Goal: Information Seeking & Learning: Learn about a topic

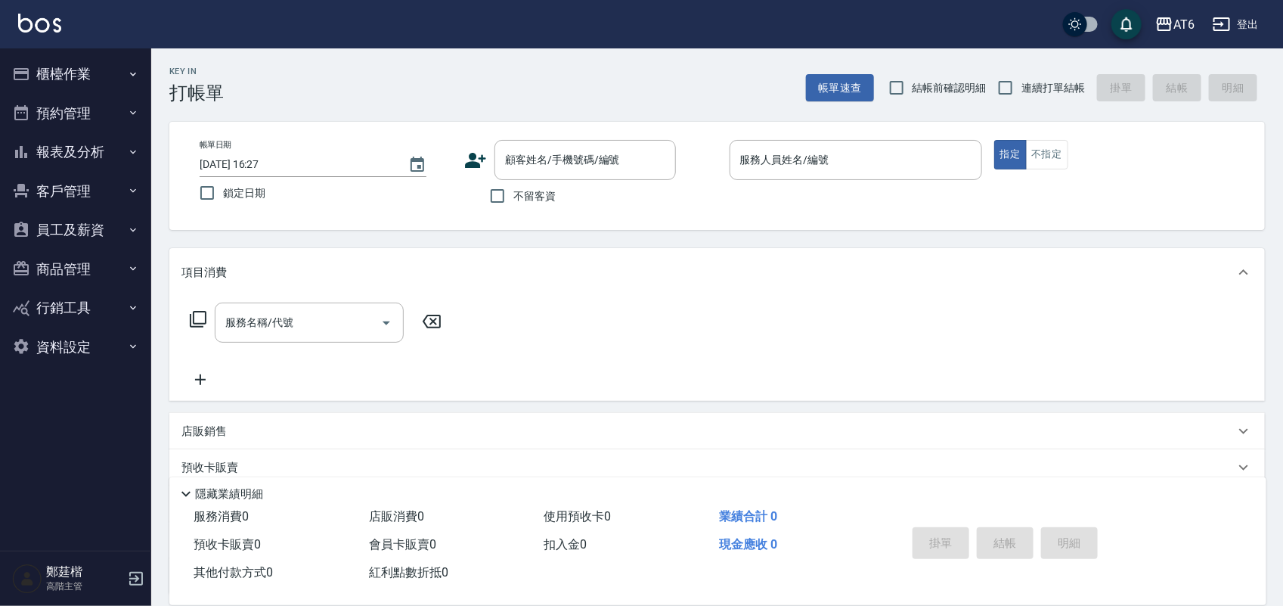
click at [73, 148] on button "報表及分析" at bounding box center [75, 151] width 139 height 39
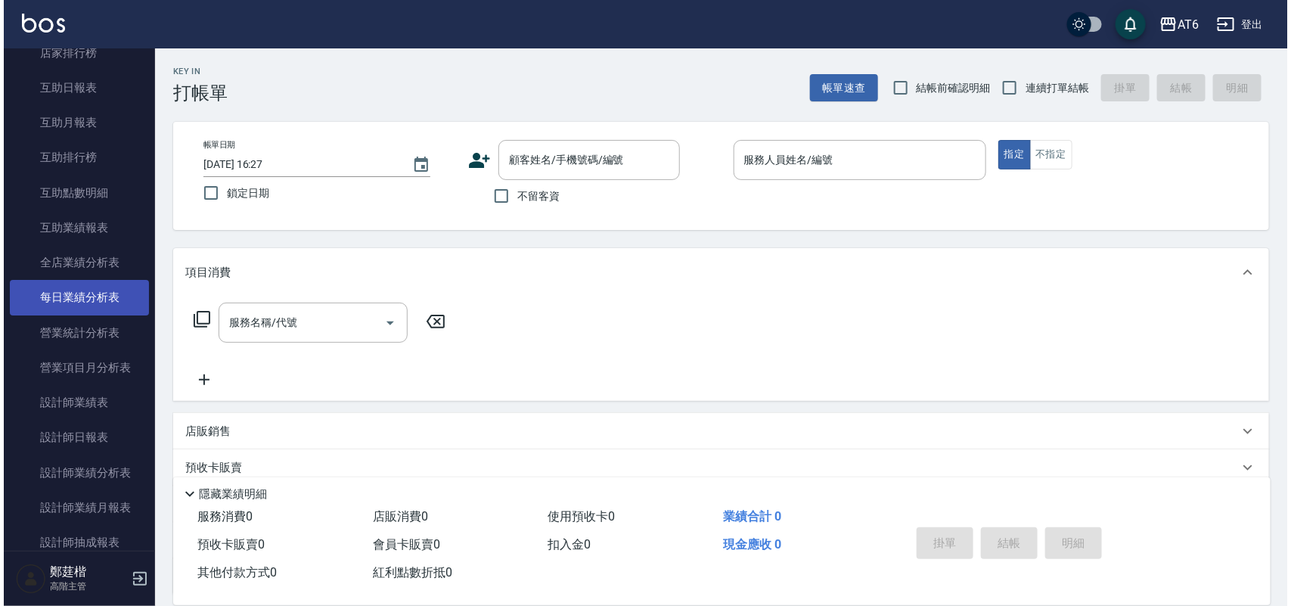
scroll to position [284, 0]
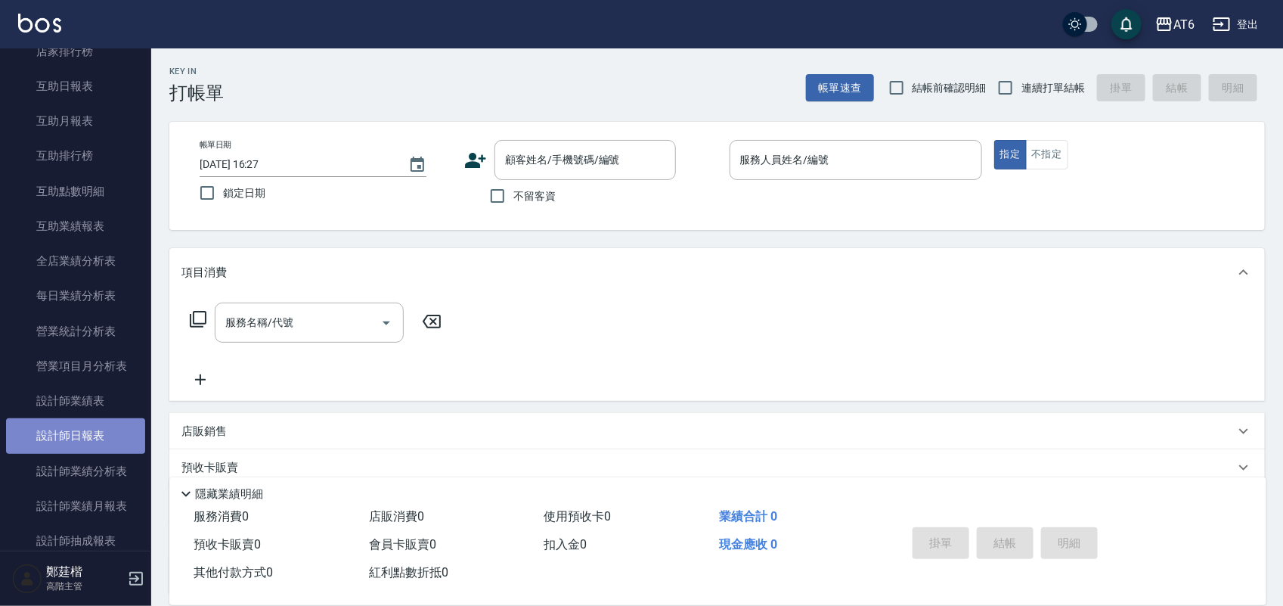
click at [113, 427] on link "設計師日報表" at bounding box center [75, 435] width 139 height 35
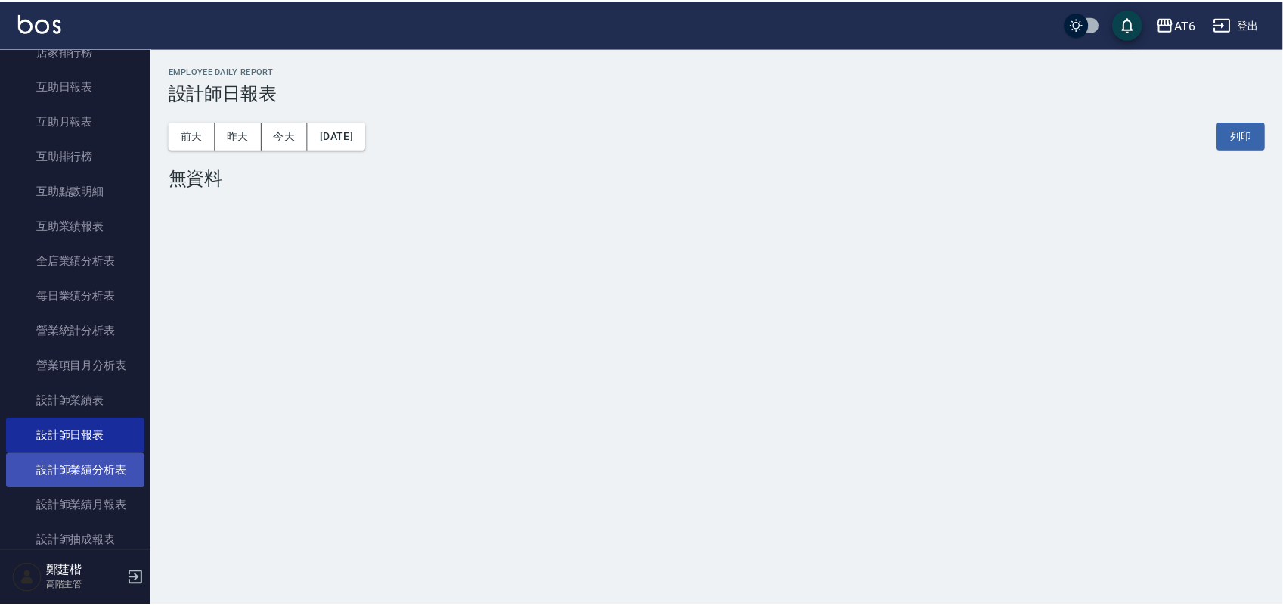
scroll to position [378, 0]
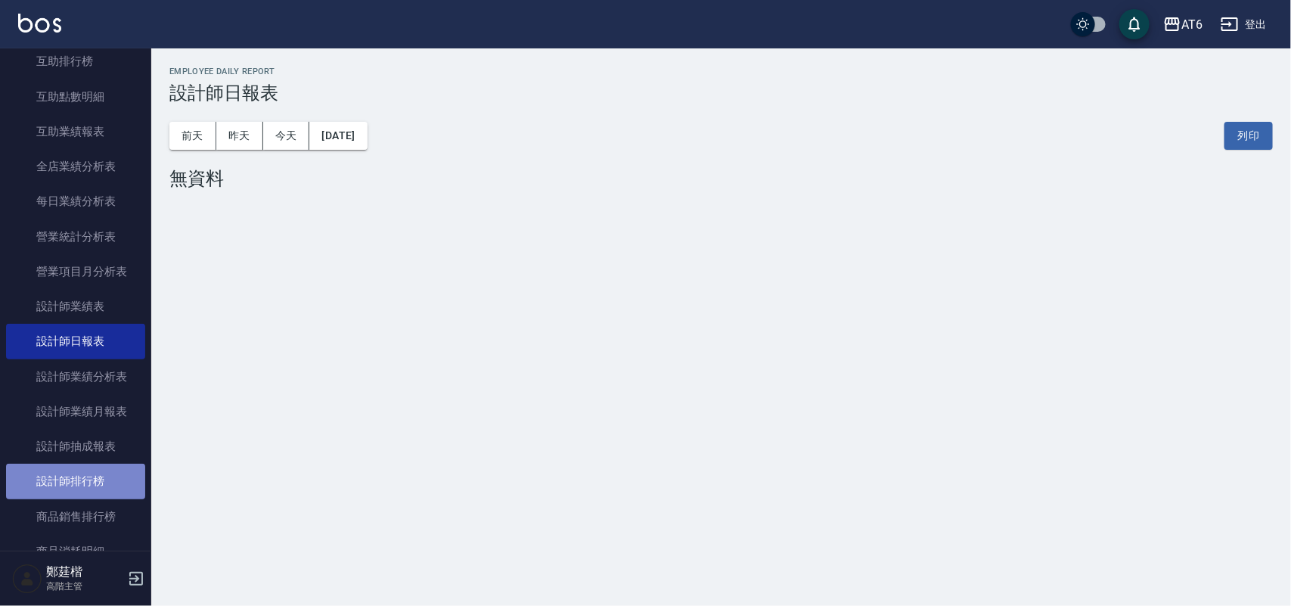
click at [88, 489] on link "設計師排行榜" at bounding box center [75, 481] width 139 height 35
click at [82, 482] on link "設計師排行榜" at bounding box center [75, 481] width 139 height 35
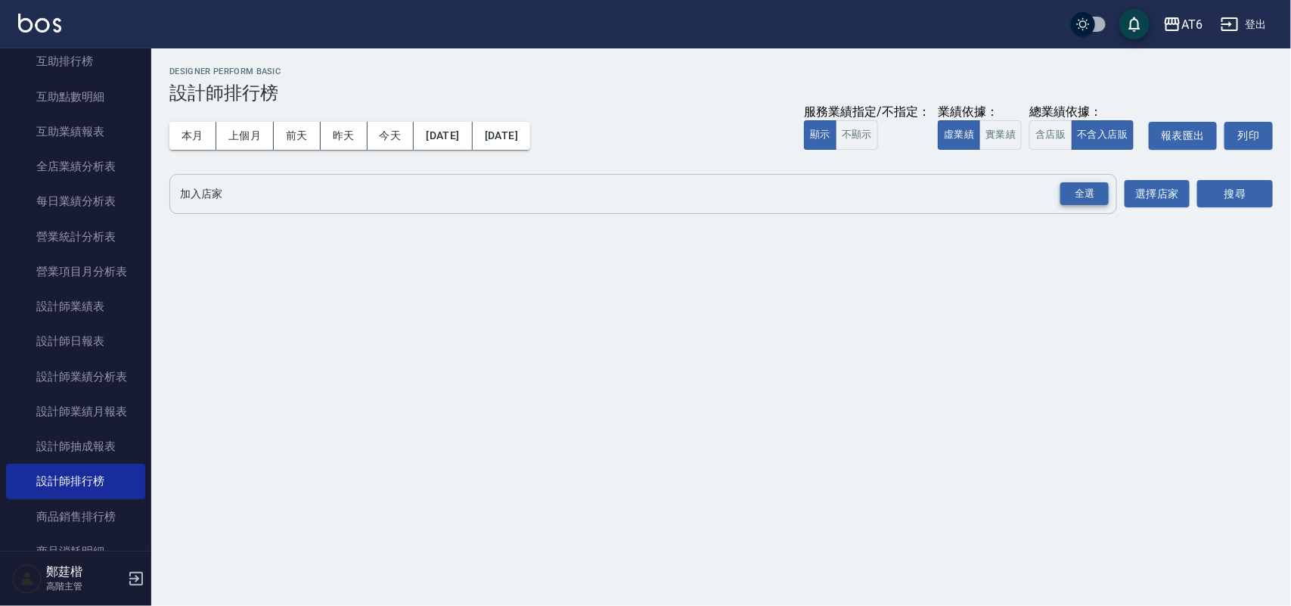
click at [1098, 194] on div "全選" at bounding box center [1084, 193] width 48 height 23
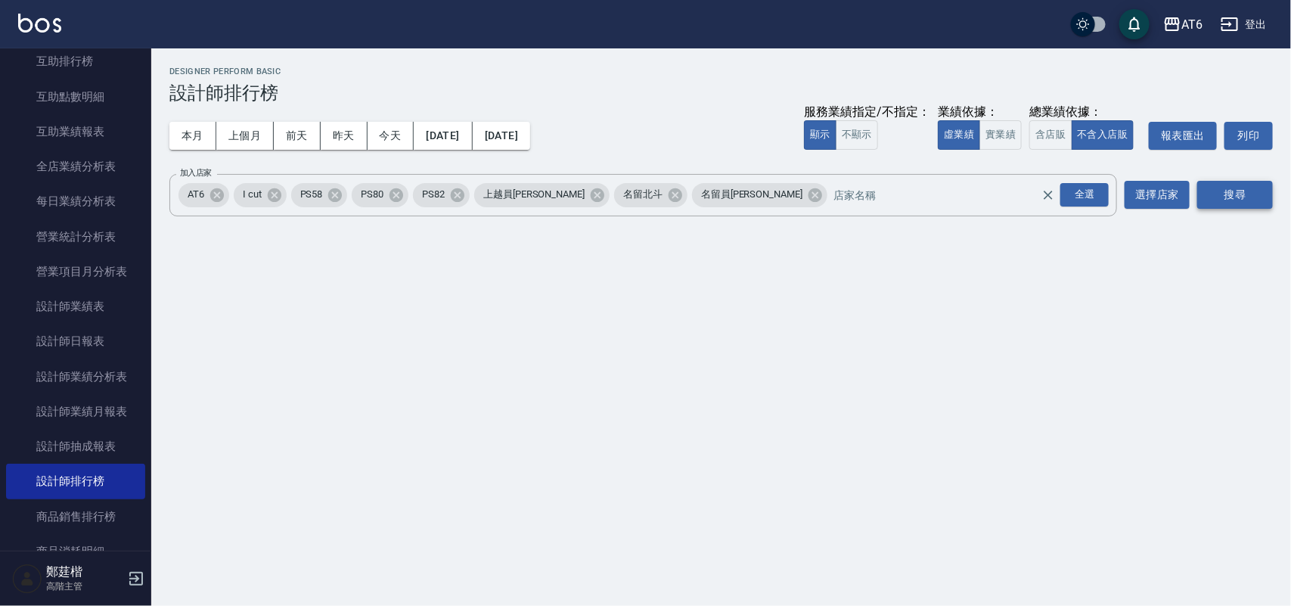
click at [1267, 190] on button "搜尋" at bounding box center [1235, 195] width 76 height 28
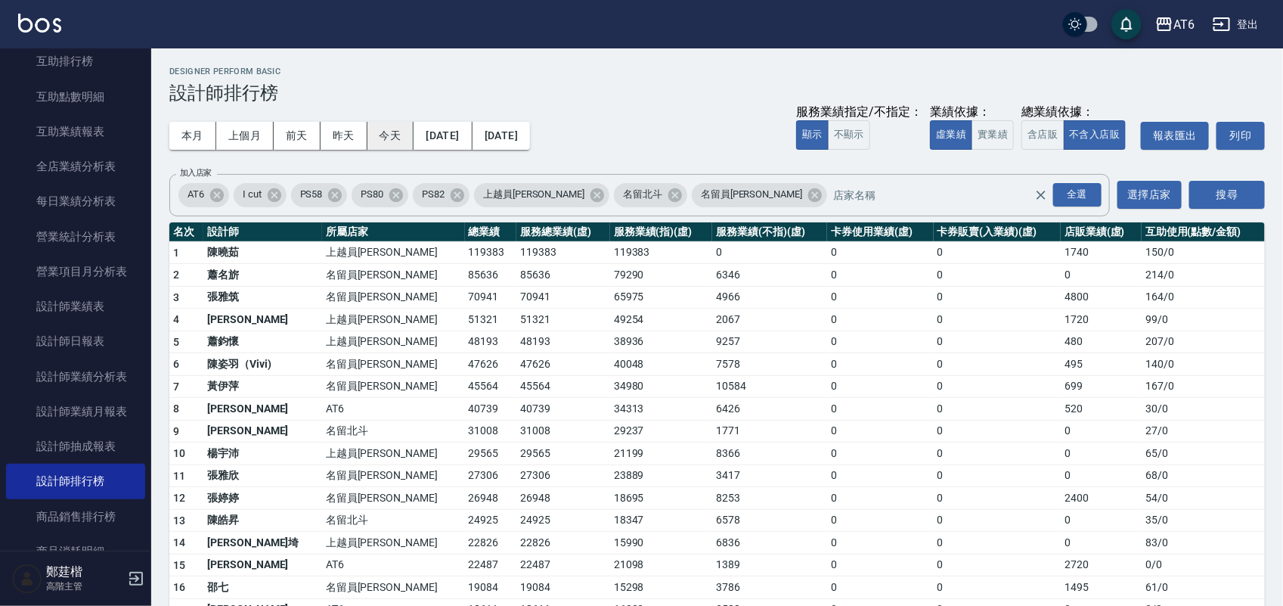
click at [397, 131] on button "今天" at bounding box center [391, 136] width 47 height 28
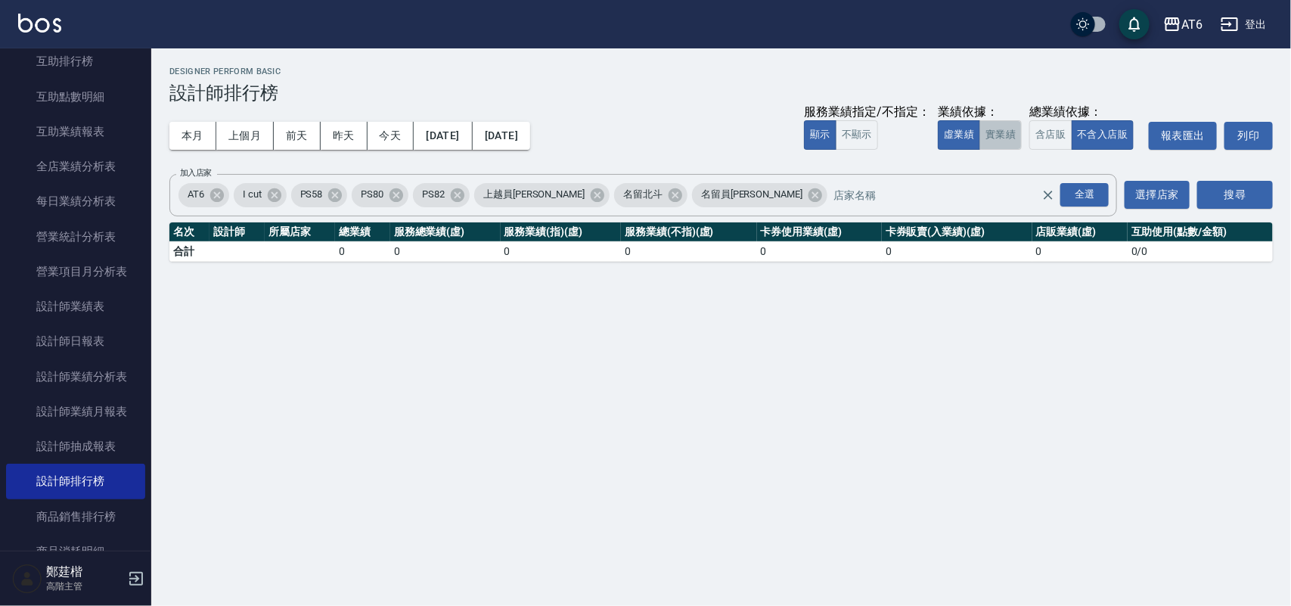
click at [988, 138] on button "實業績" at bounding box center [1000, 134] width 42 height 29
click at [197, 135] on button "本月" at bounding box center [192, 136] width 47 height 28
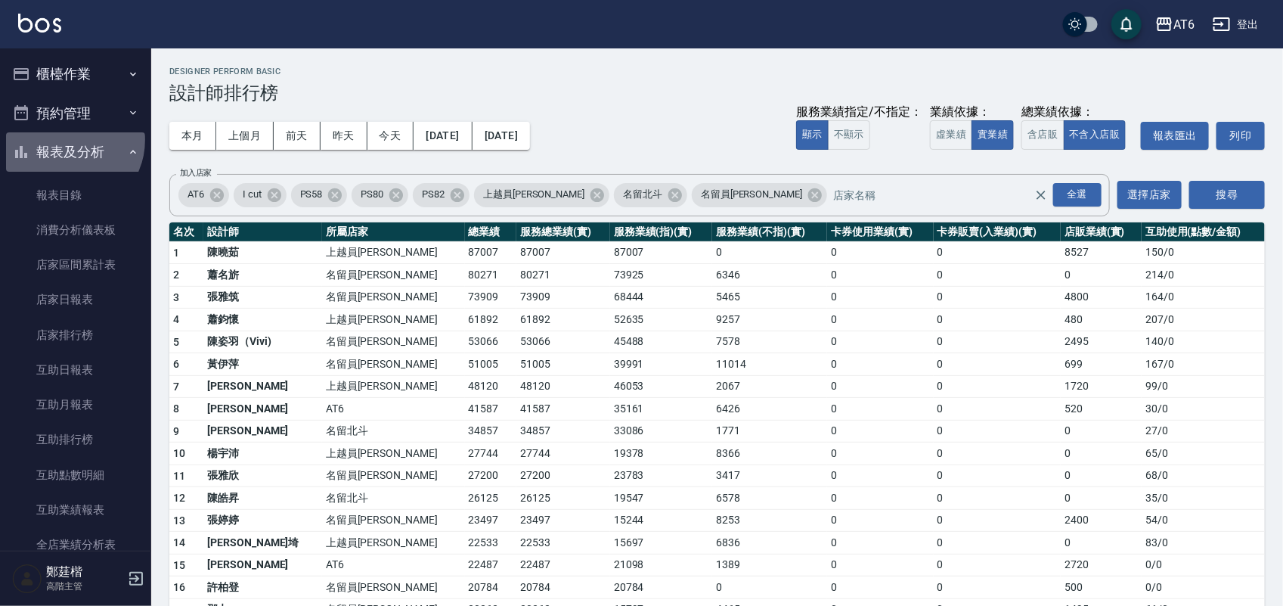
drag, startPoint x: 66, startPoint y: 140, endPoint x: 66, endPoint y: 153, distance: 12.9
click at [66, 153] on button "報表及分析" at bounding box center [75, 151] width 139 height 39
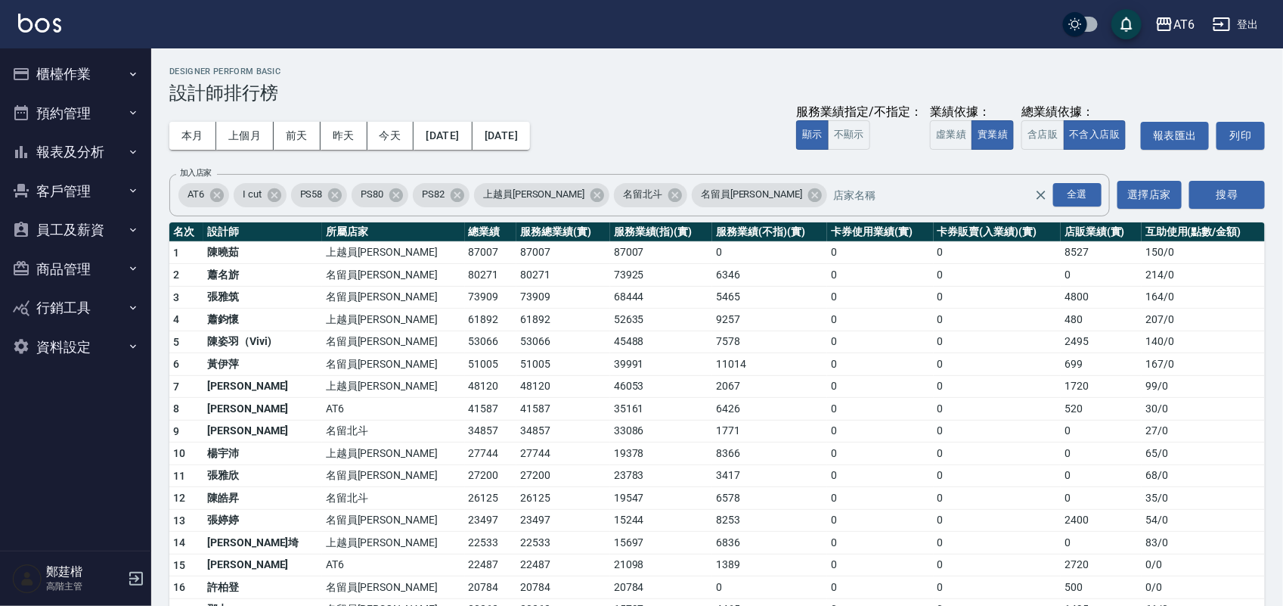
click at [88, 84] on button "櫃檯作業" at bounding box center [75, 73] width 139 height 39
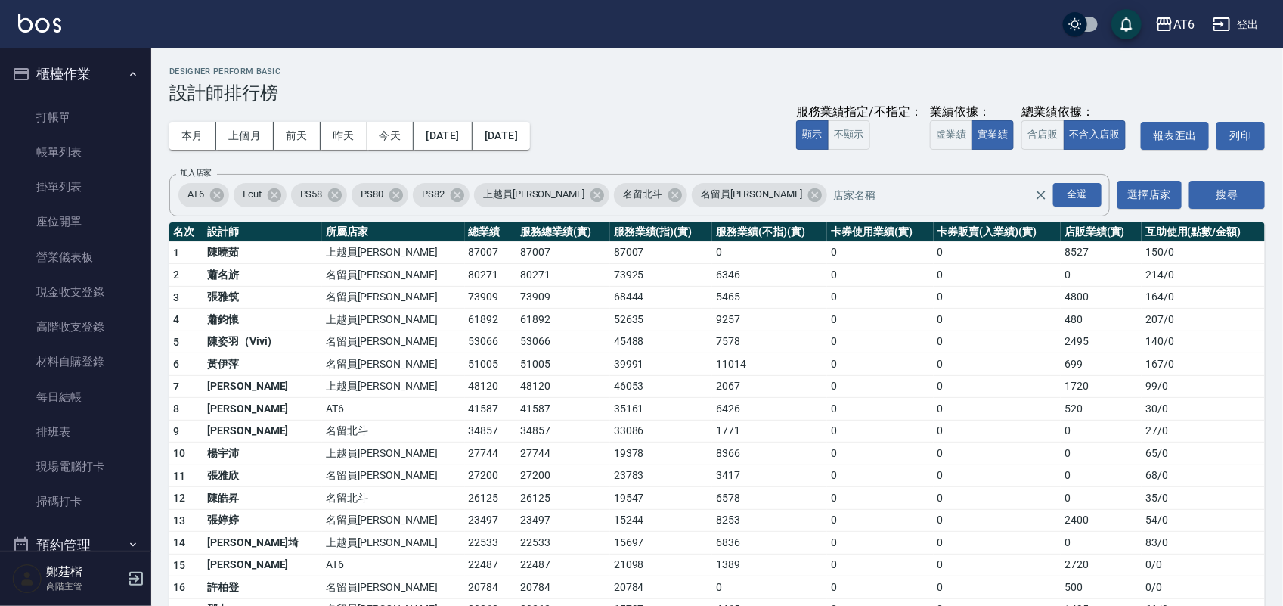
click at [130, 73] on icon "button" at bounding box center [133, 74] width 6 height 4
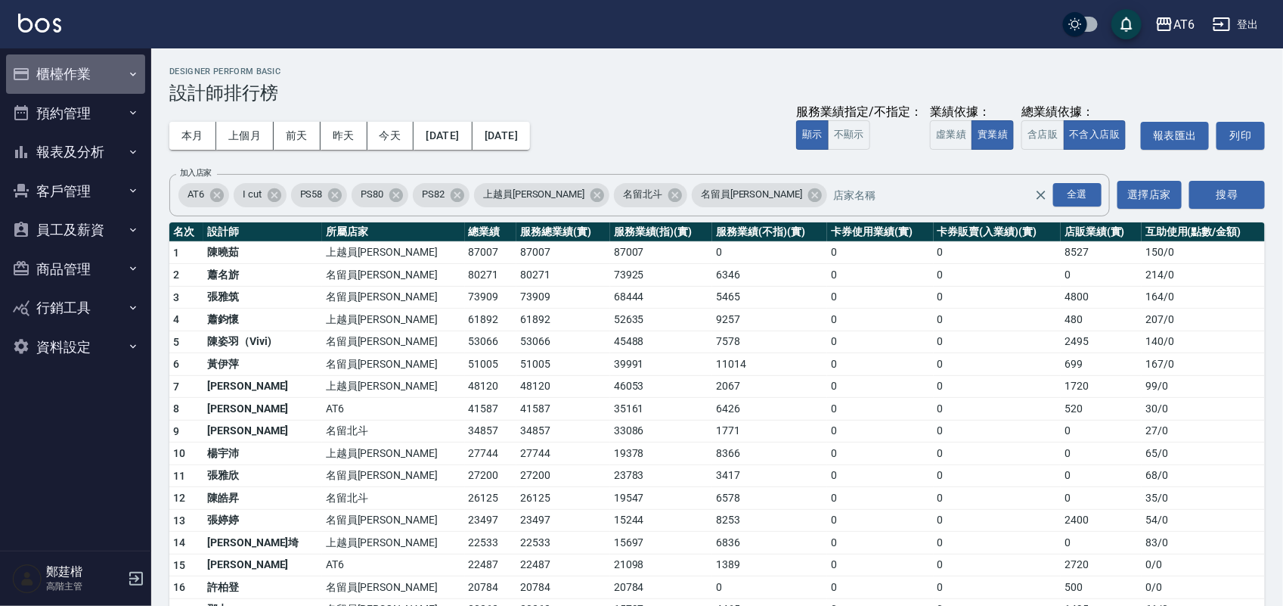
click at [98, 77] on button "櫃檯作業" at bounding box center [75, 73] width 139 height 39
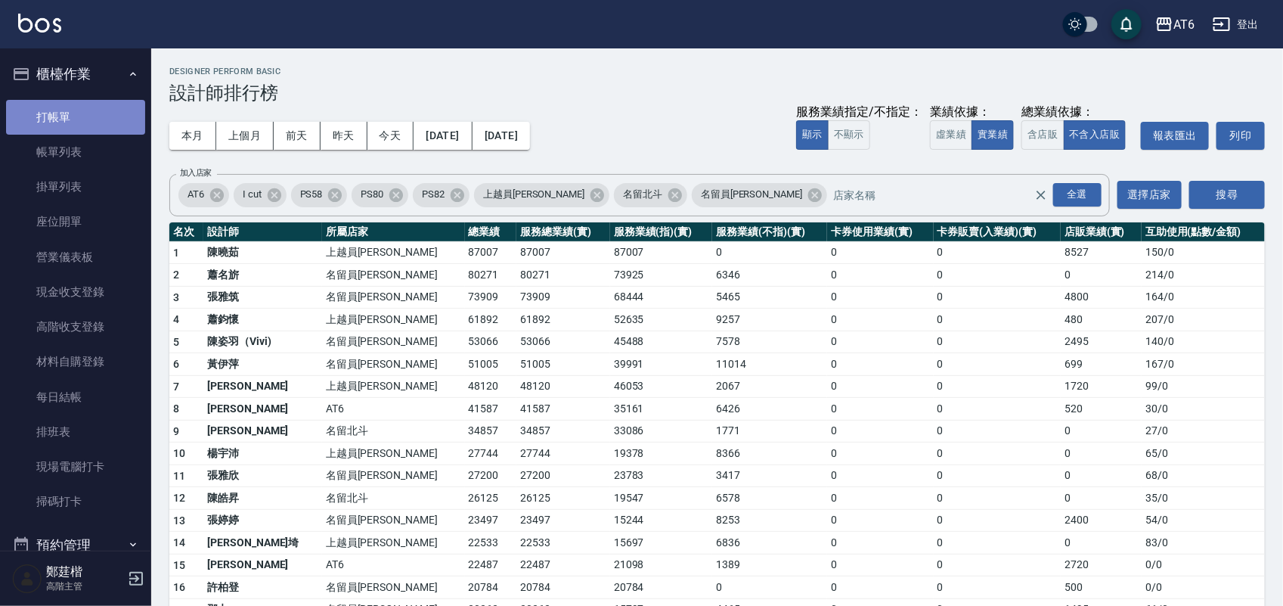
click at [85, 104] on link "打帳單" at bounding box center [75, 117] width 139 height 35
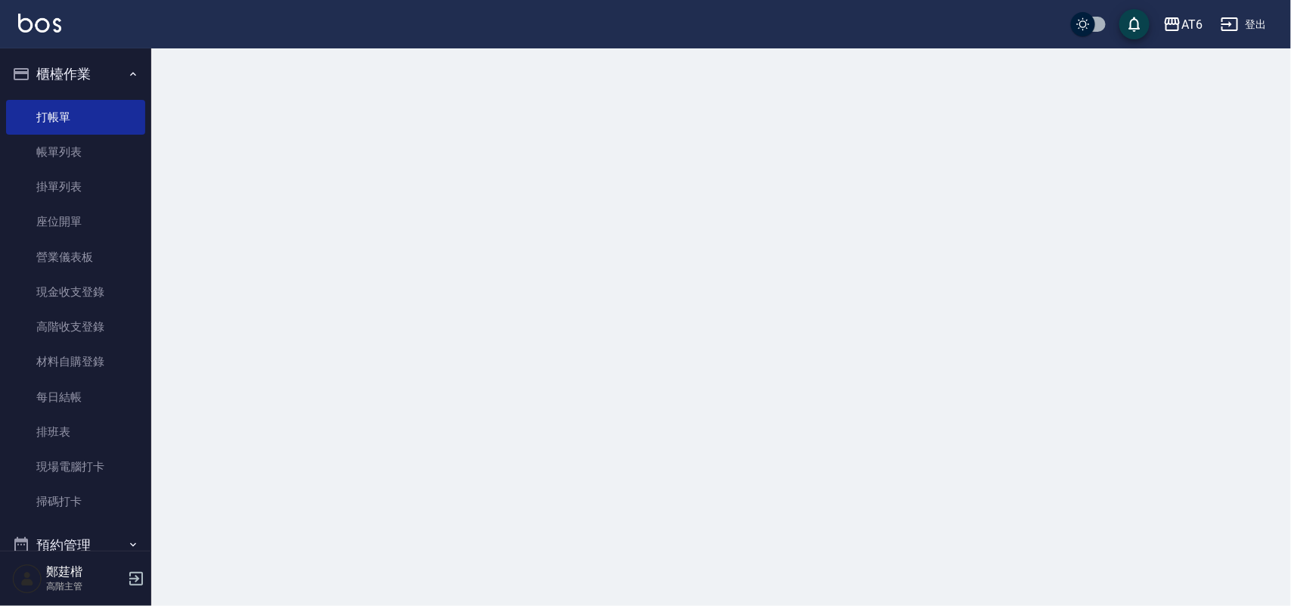
click at [112, 76] on button "櫃檯作業" at bounding box center [75, 73] width 139 height 39
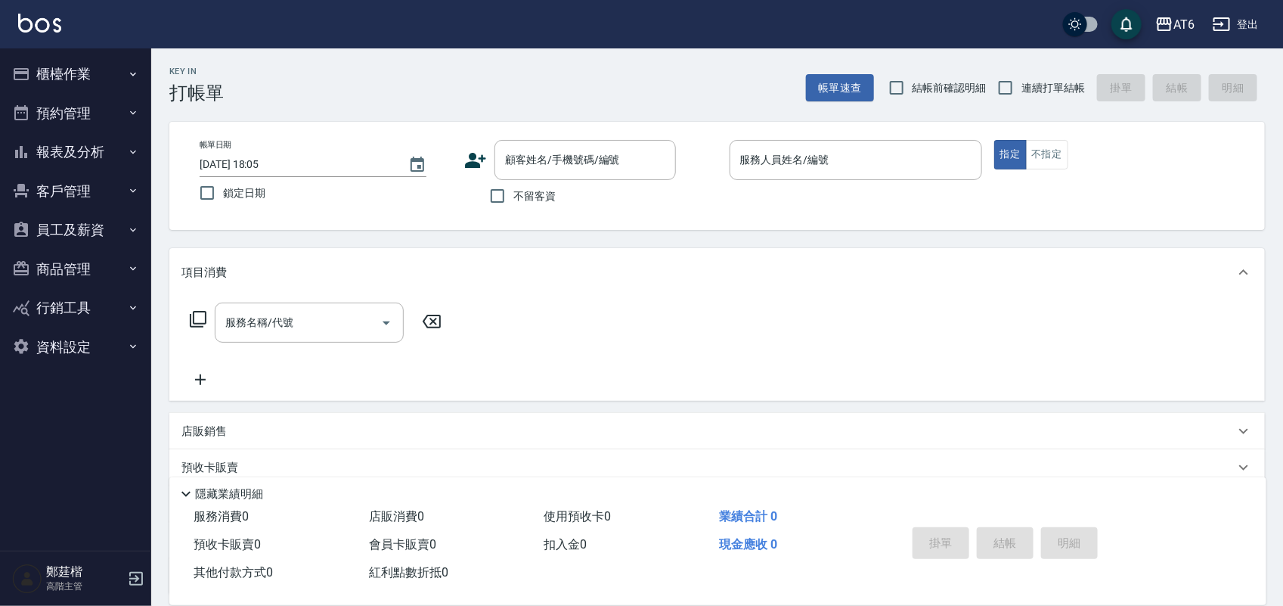
click at [140, 150] on button "報表及分析" at bounding box center [75, 151] width 139 height 39
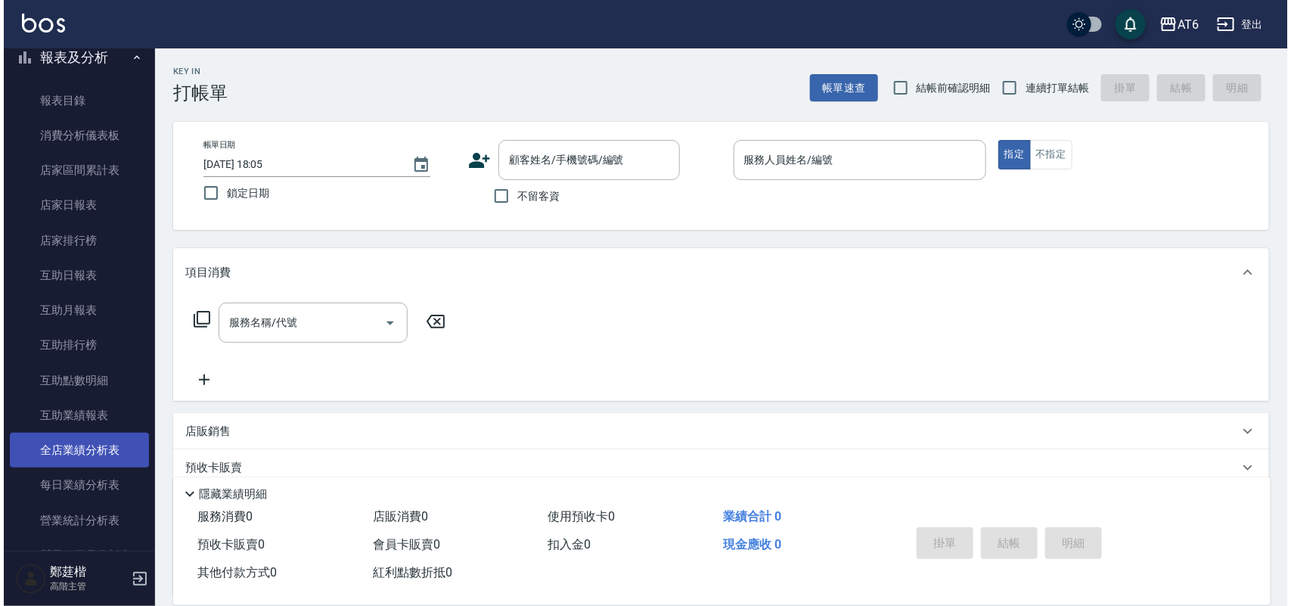
scroll to position [189, 0]
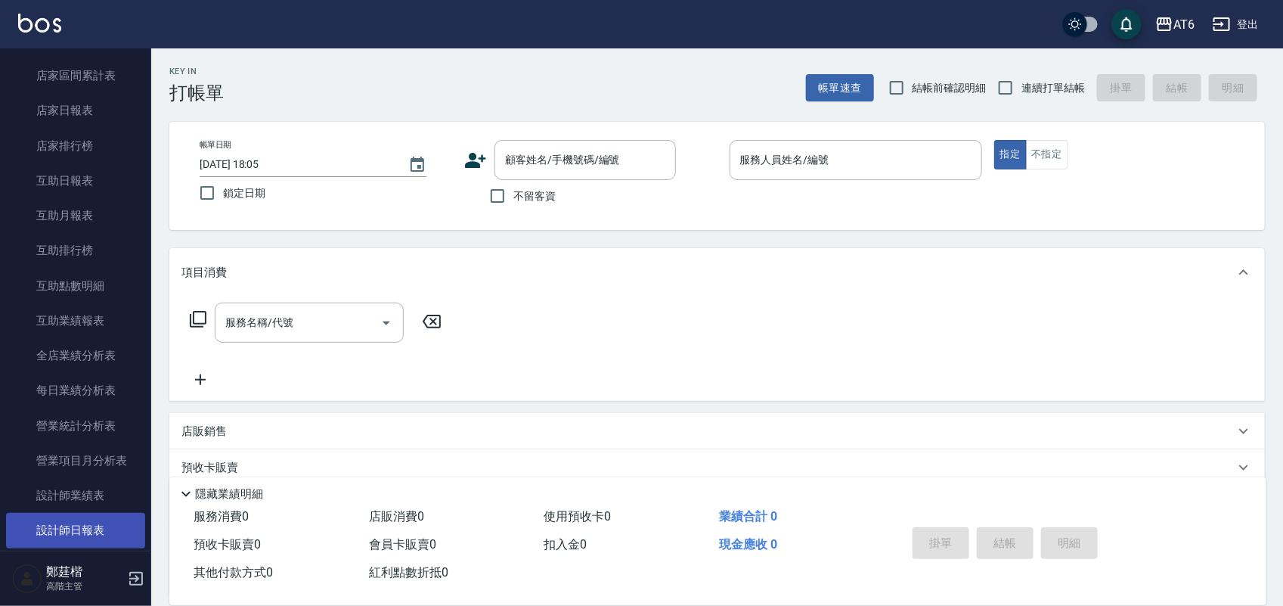
click at [92, 520] on link "設計師日報表" at bounding box center [75, 530] width 139 height 35
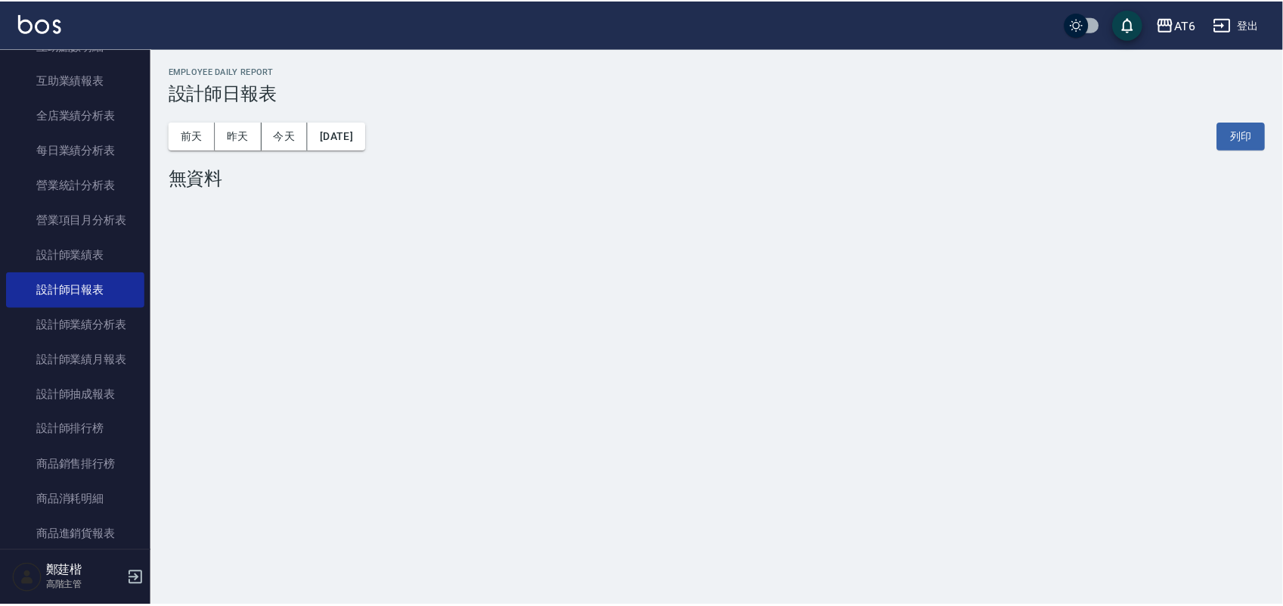
scroll to position [473, 0]
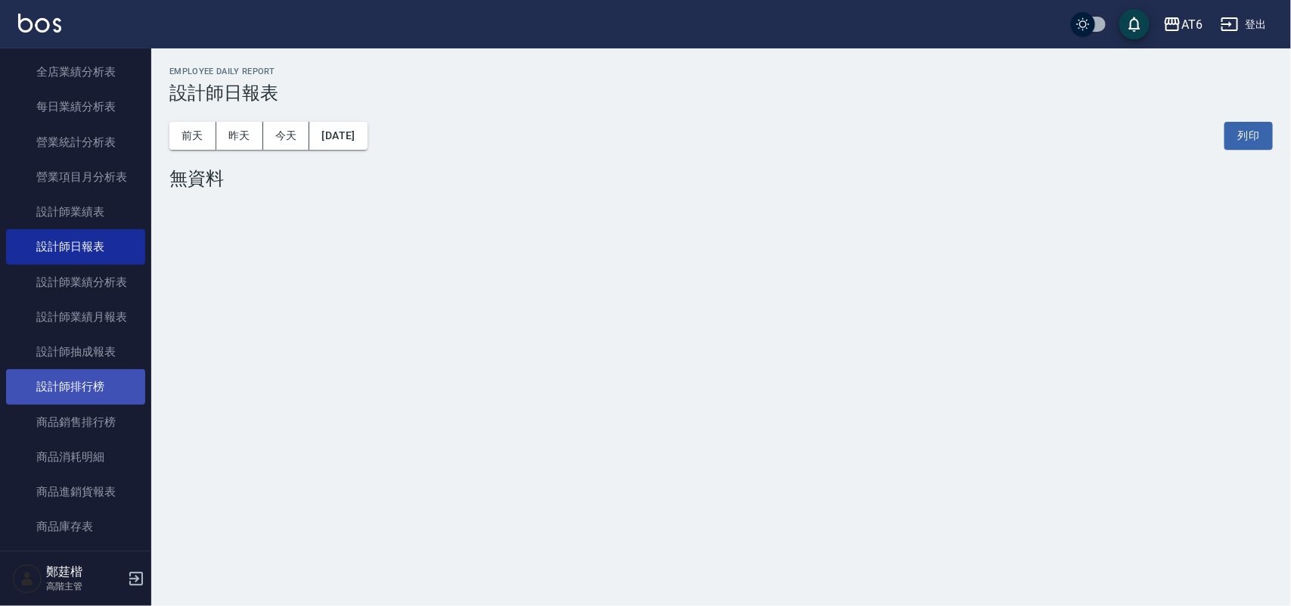
click at [92, 391] on link "設計師排行榜" at bounding box center [75, 386] width 139 height 35
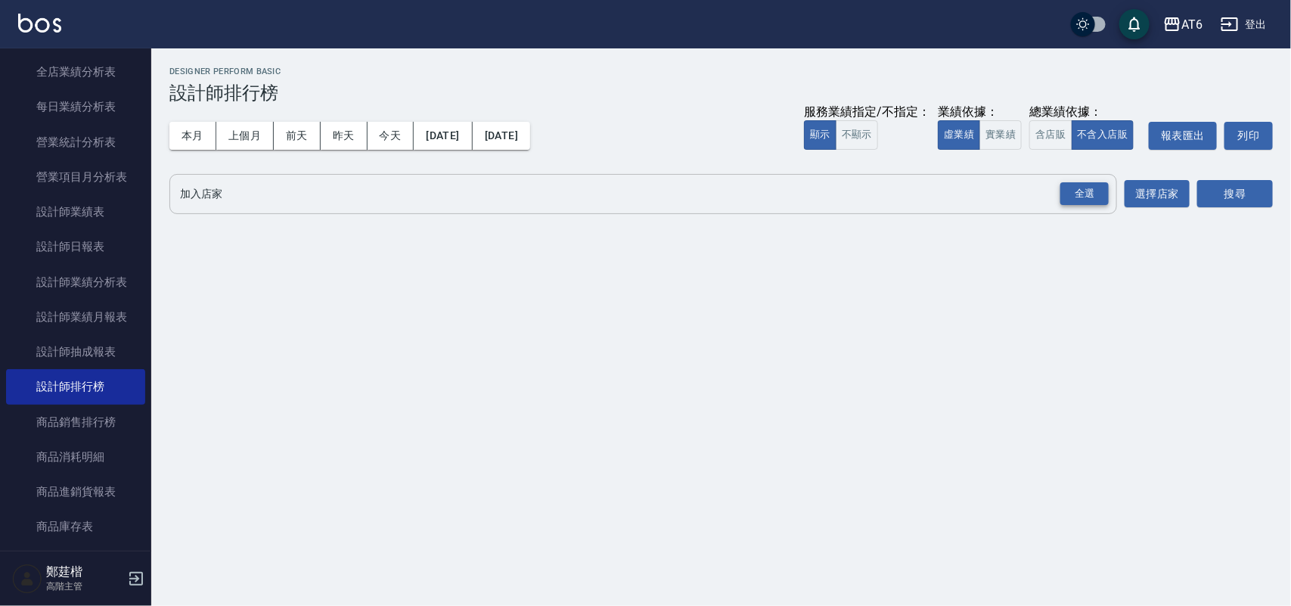
click at [1084, 194] on div "全選" at bounding box center [1084, 193] width 48 height 23
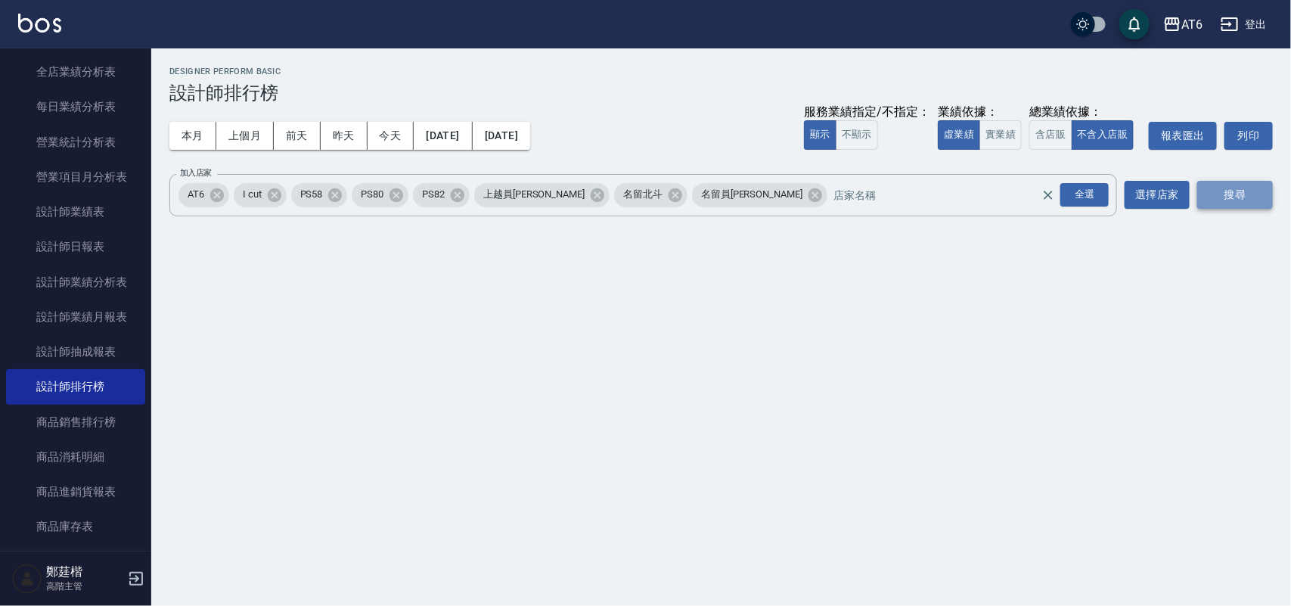
click at [1222, 191] on button "搜尋" at bounding box center [1235, 195] width 76 height 28
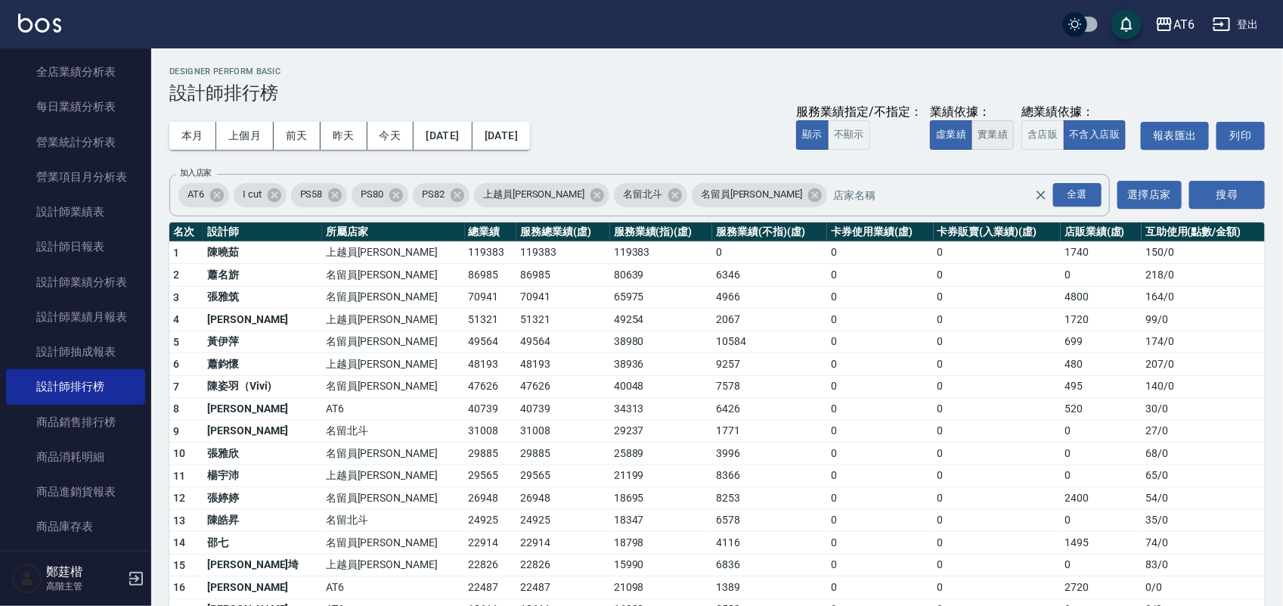
click at [987, 141] on button "實業績" at bounding box center [993, 134] width 42 height 29
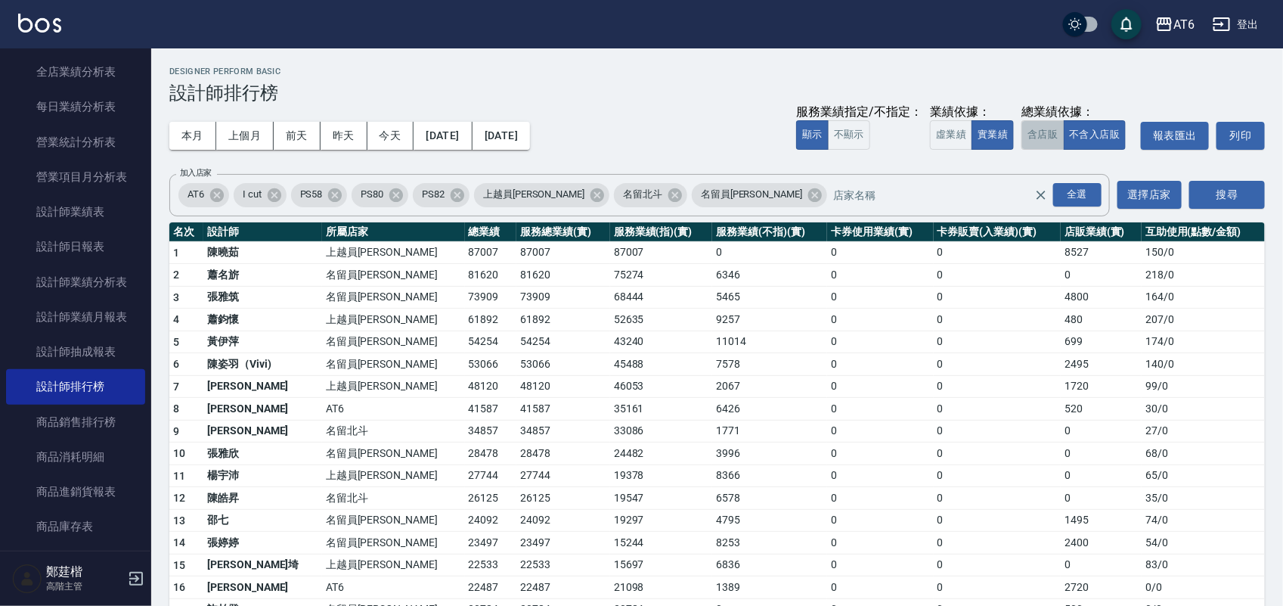
click at [1041, 130] on button "含店販" at bounding box center [1043, 134] width 42 height 29
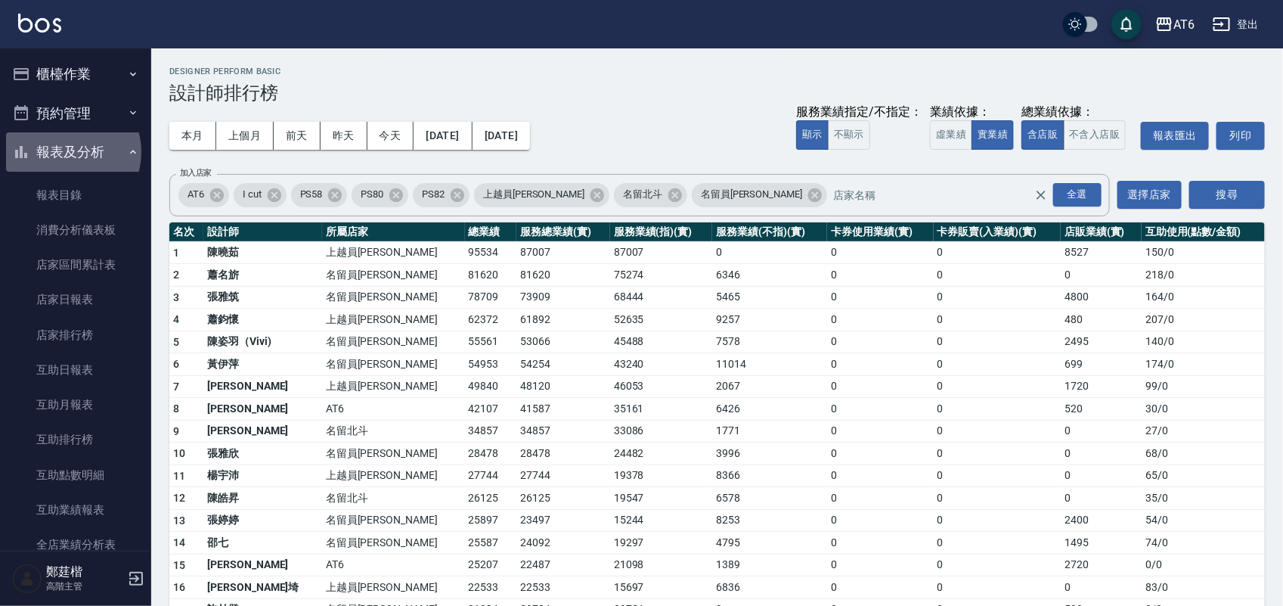
drag, startPoint x: 64, startPoint y: 152, endPoint x: 27, endPoint y: 157, distance: 37.4
click at [57, 157] on button "報表及分析" at bounding box center [75, 151] width 139 height 39
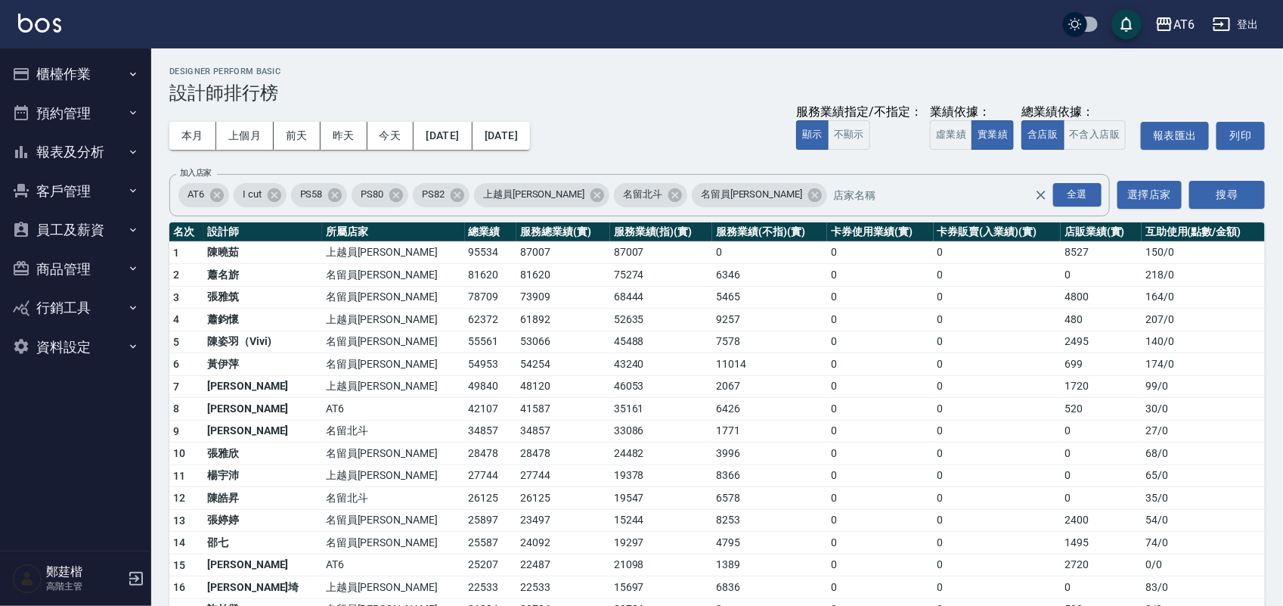
click at [95, 79] on button "櫃檯作業" at bounding box center [75, 73] width 139 height 39
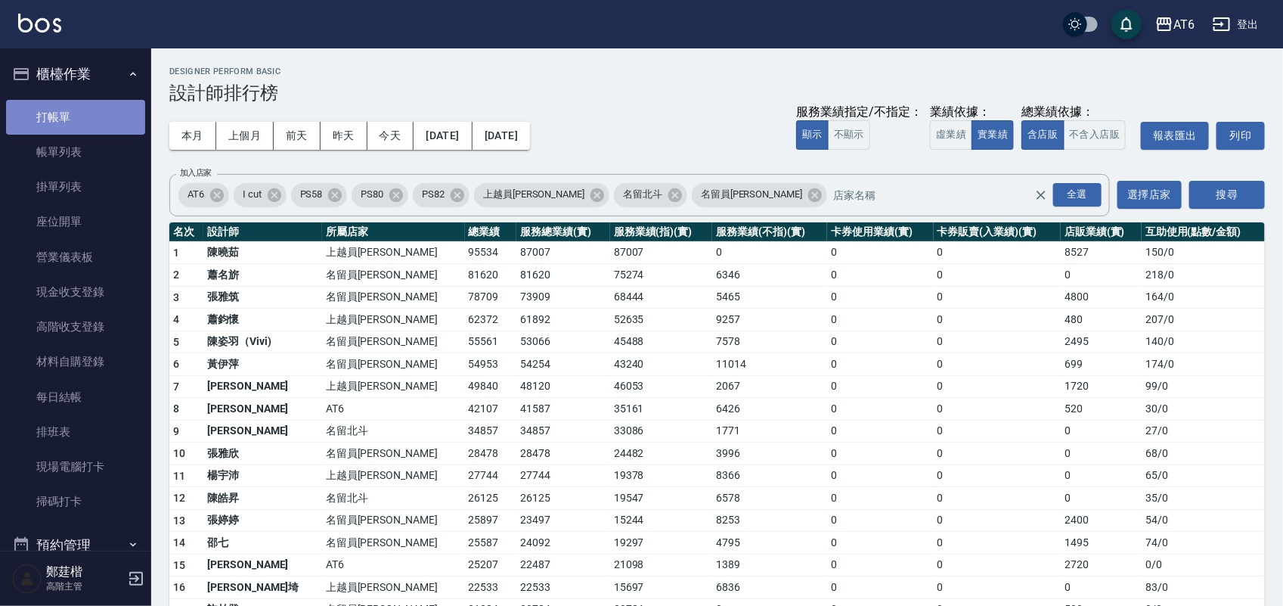
click at [92, 116] on link "打帳單" at bounding box center [75, 117] width 139 height 35
click at [108, 67] on button "櫃檯作業" at bounding box center [75, 73] width 139 height 39
